Goal: Information Seeking & Learning: Learn about a topic

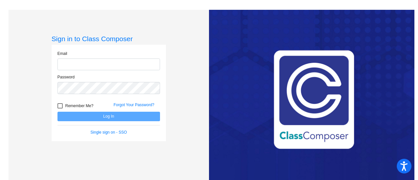
click at [82, 68] on input "email" at bounding box center [108, 64] width 102 height 12
type input "[EMAIL_ADDRESS][PERSON_NAME][DOMAIN_NAME]"
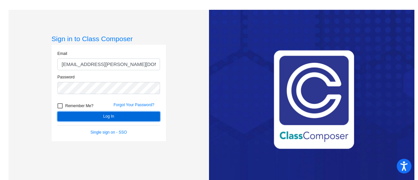
click at [117, 117] on button "Log In" at bounding box center [108, 116] width 102 height 9
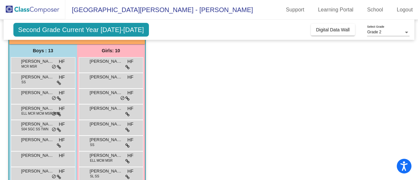
scroll to position [50, 0]
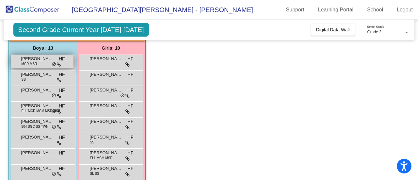
click at [45, 58] on span "[PERSON_NAME]" at bounding box center [37, 58] width 33 height 7
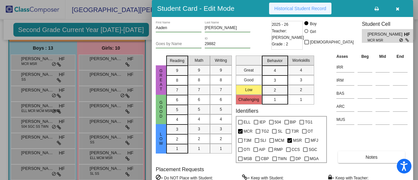
click at [305, 7] on span "Historical Student Record" at bounding box center [300, 8] width 52 height 5
click at [110, 168] on div at bounding box center [209, 90] width 418 height 180
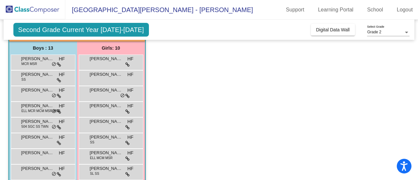
click at [110, 168] on span "[PERSON_NAME]" at bounding box center [106, 168] width 33 height 7
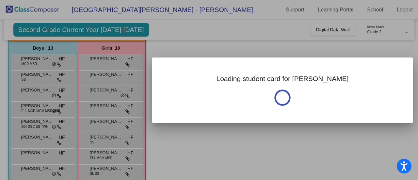
click at [110, 168] on div at bounding box center [209, 90] width 418 height 180
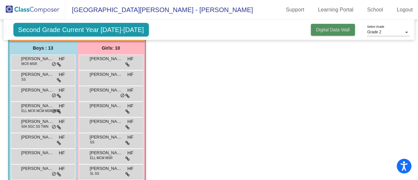
click at [340, 33] on button "Digital Data Wall" at bounding box center [333, 30] width 44 height 12
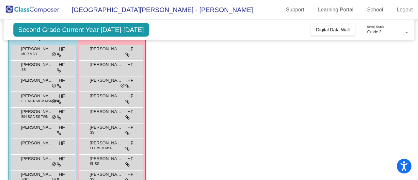
scroll to position [65, 0]
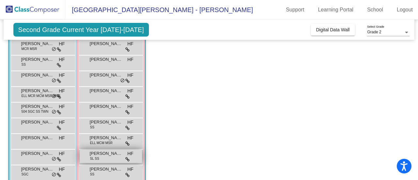
click at [112, 152] on span "[PERSON_NAME]" at bounding box center [106, 153] width 33 height 7
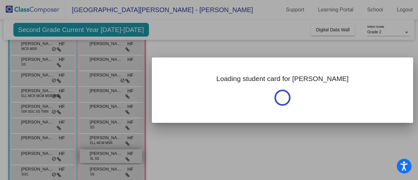
click at [112, 152] on div at bounding box center [209, 90] width 418 height 180
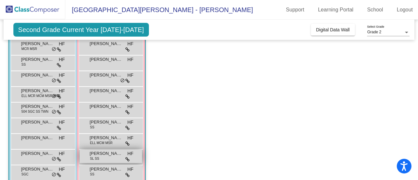
click at [112, 152] on span "[PERSON_NAME]" at bounding box center [106, 153] width 33 height 7
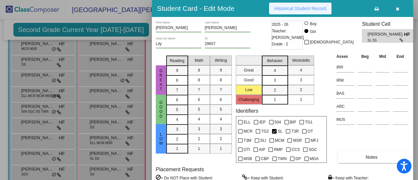
click at [298, 8] on span "Historical Student Record" at bounding box center [300, 8] width 52 height 5
drag, startPoint x: 416, startPoint y: 122, endPoint x: 415, endPoint y: 141, distance: 19.6
click at [415, 141] on div at bounding box center [209, 90] width 418 height 180
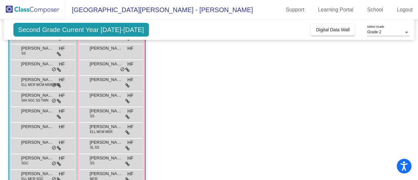
scroll to position [77, 0]
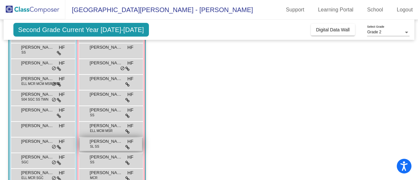
click at [106, 140] on span "[PERSON_NAME]" at bounding box center [106, 141] width 33 height 7
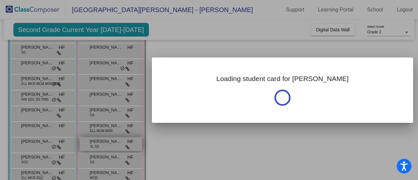
click at [106, 140] on div at bounding box center [209, 90] width 418 height 180
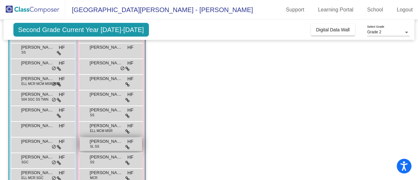
click at [106, 140] on span "[PERSON_NAME]" at bounding box center [106, 141] width 33 height 7
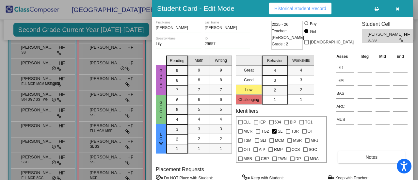
click at [104, 157] on div at bounding box center [209, 90] width 418 height 180
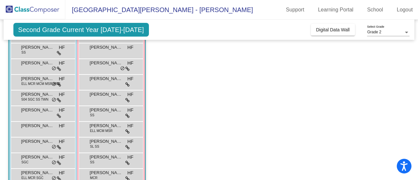
click at [104, 157] on span "[PERSON_NAME]" at bounding box center [106, 157] width 33 height 7
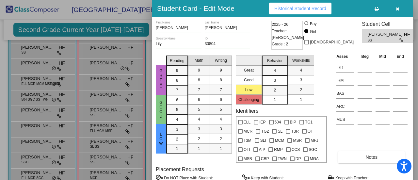
click at [98, 123] on div at bounding box center [209, 90] width 418 height 180
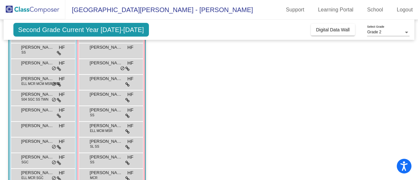
click at [98, 123] on span "[PERSON_NAME]" at bounding box center [106, 125] width 33 height 7
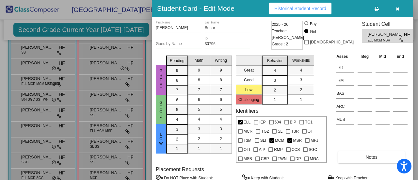
click at [104, 171] on div at bounding box center [209, 90] width 418 height 180
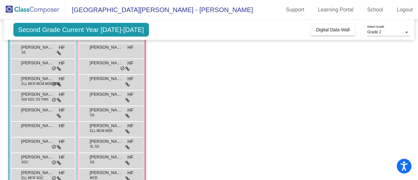
click at [104, 171] on span "[PERSON_NAME]" at bounding box center [106, 172] width 33 height 7
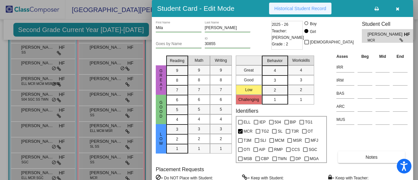
click at [286, 7] on span "Historical Student Record" at bounding box center [300, 8] width 52 height 5
click at [114, 139] on div at bounding box center [209, 90] width 418 height 180
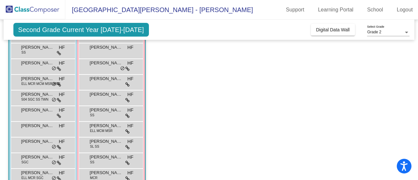
click at [114, 139] on span "[PERSON_NAME]" at bounding box center [106, 141] width 33 height 7
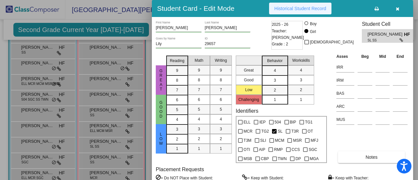
click at [291, 11] on button "Historical Student Record" at bounding box center [300, 9] width 62 height 12
click at [39, 92] on div at bounding box center [209, 90] width 418 height 180
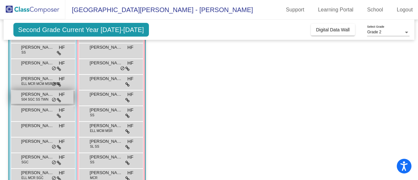
click at [39, 92] on span "[PERSON_NAME]" at bounding box center [37, 94] width 33 height 7
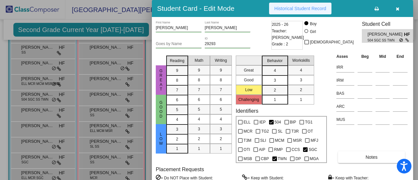
click at [293, 7] on span "Historical Student Record" at bounding box center [300, 8] width 52 height 5
click at [38, 110] on div at bounding box center [209, 90] width 418 height 180
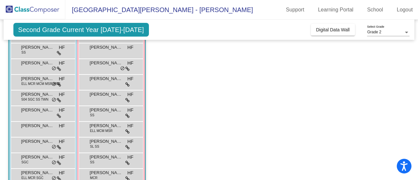
click at [38, 110] on span "[PERSON_NAME]" at bounding box center [37, 110] width 33 height 7
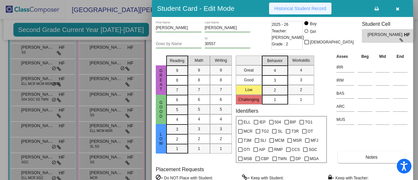
click at [305, 8] on span "Historical Student Record" at bounding box center [300, 8] width 52 height 5
click at [37, 155] on div at bounding box center [209, 90] width 418 height 180
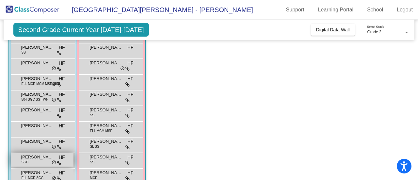
click at [37, 155] on span "[PERSON_NAME]" at bounding box center [37, 157] width 33 height 7
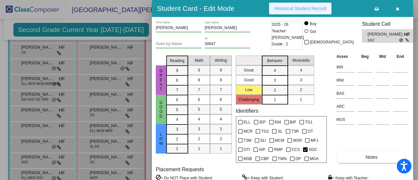
click at [304, 9] on span "Historical Student Record" at bounding box center [300, 8] width 52 height 5
